Goal: Navigation & Orientation: Find specific page/section

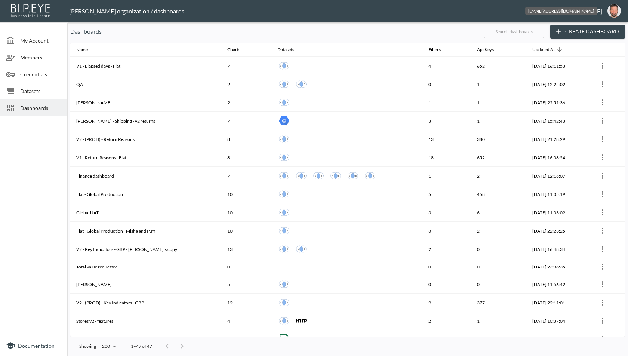
click at [610, 12] on img "oron@bipeye.com" at bounding box center [613, 10] width 13 height 13
click at [589, 41] on li "Logout" at bounding box center [595, 42] width 64 height 13
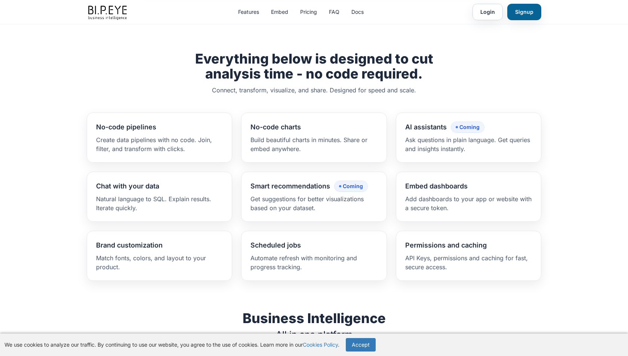
scroll to position [423, 0]
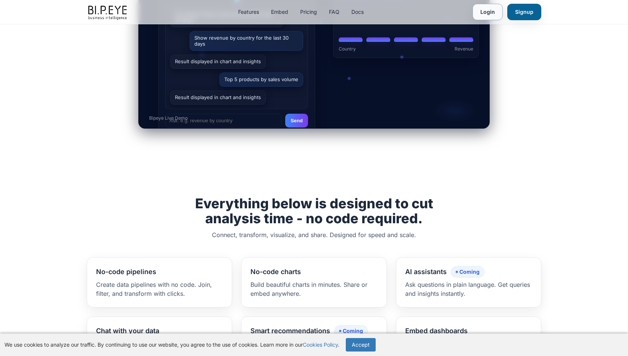
click at [495, 19] on link "Login" at bounding box center [487, 12] width 30 height 16
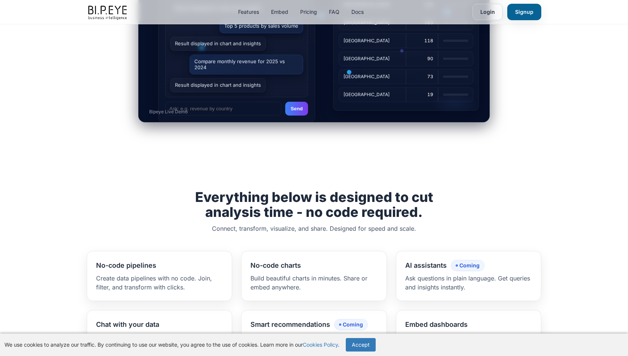
scroll to position [0, 0]
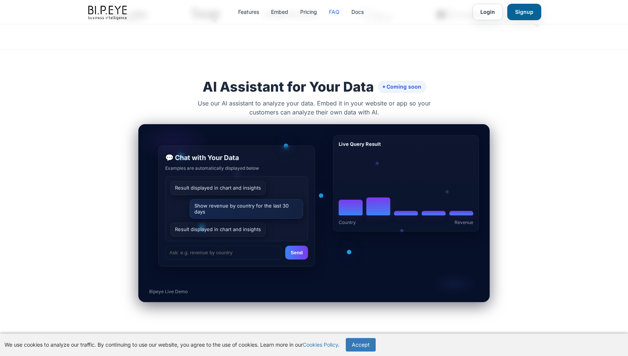
click at [337, 10] on link "FAQ" at bounding box center [334, 11] width 10 height 7
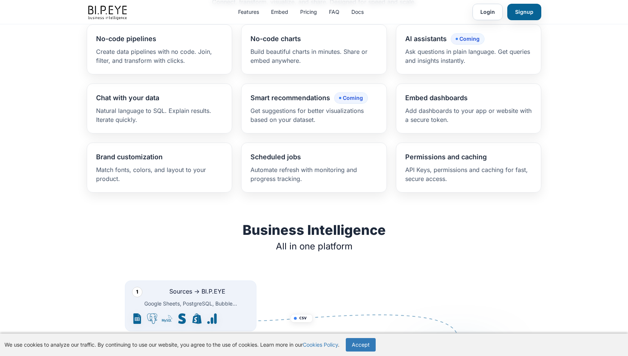
scroll to position [653, 0]
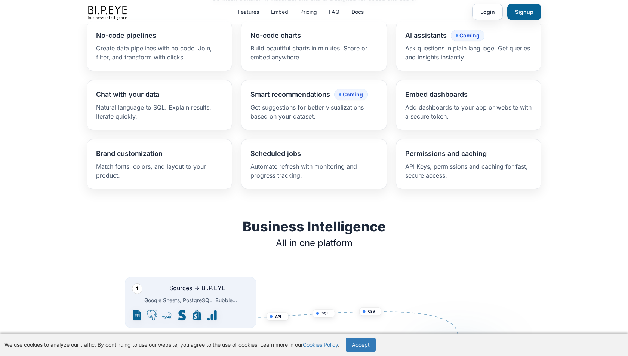
click at [320, 344] on link "Cookies Policy" at bounding box center [320, 344] width 35 height 6
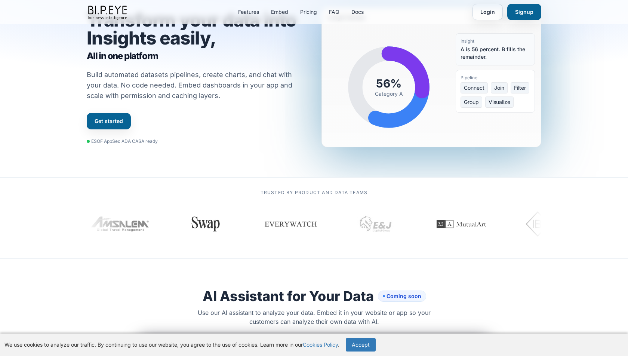
scroll to position [0, 0]
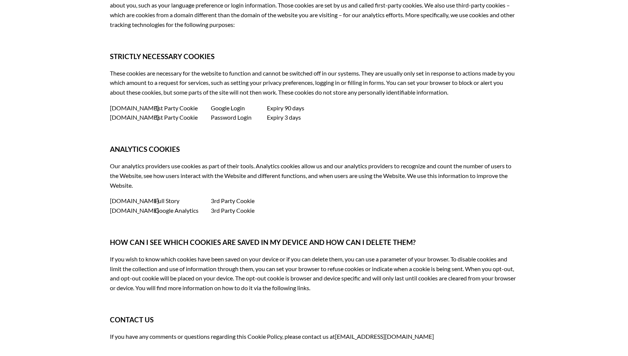
scroll to position [431, 0]
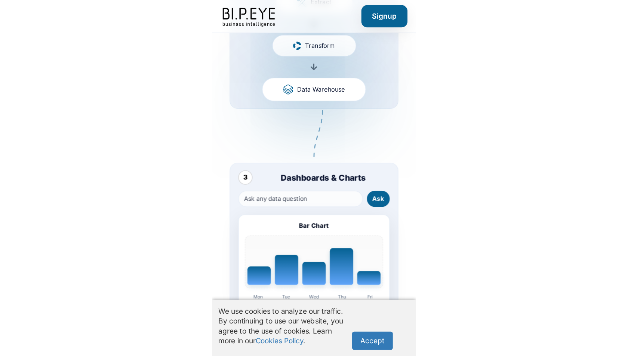
scroll to position [1830, 0]
